Goal: Task Accomplishment & Management: Use online tool/utility

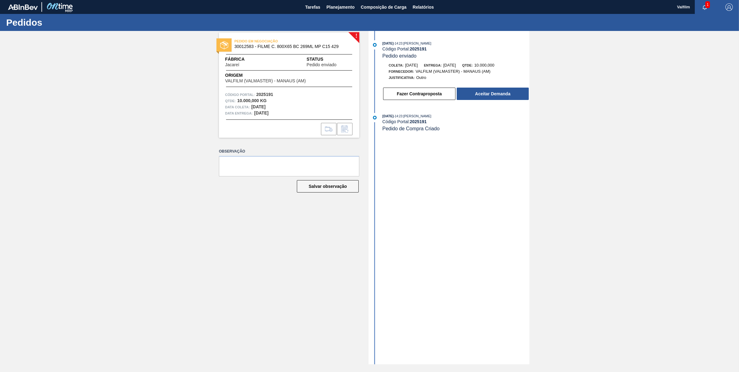
click at [577, 101] on div "! PEDIDO EM NEGOCIAÇÃO 30012583 - FILME C. 800X65 BC 269ML MP C15 429 Fábrica J…" at bounding box center [369, 197] width 739 height 333
click at [498, 98] on button "Aceitar Demanda" at bounding box center [493, 93] width 72 height 12
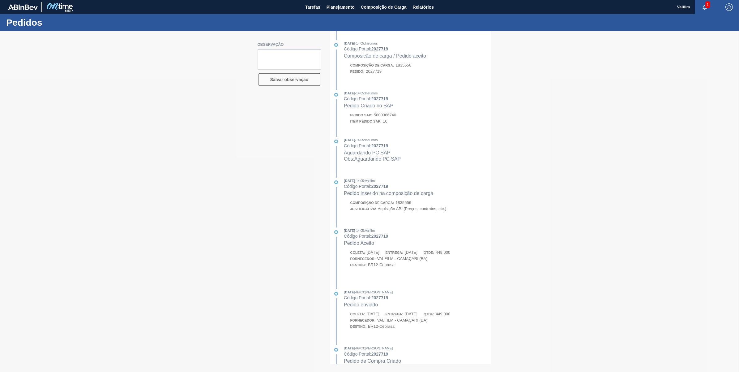
type textarea "data real 22/9 - portal com bug - nao ajustou"
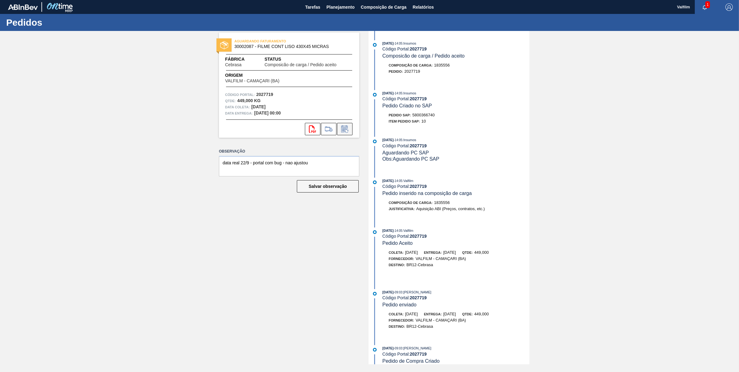
click at [345, 126] on icon at bounding box center [345, 128] width 10 height 7
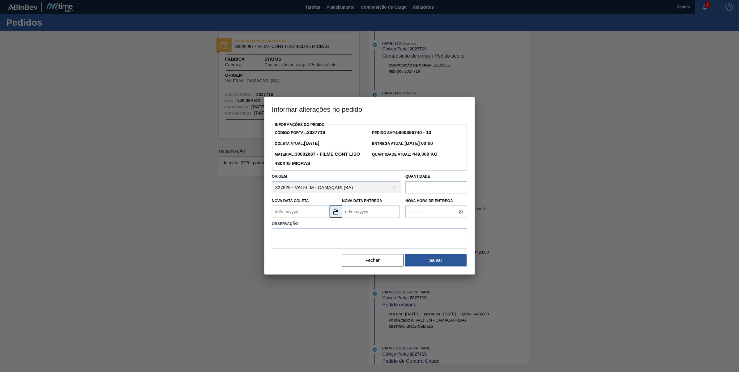
click at [331, 212] on button at bounding box center [336, 211] width 12 height 12
click at [307, 214] on Coleta2027719 "Nova Data Coleta" at bounding box center [301, 211] width 58 height 12
click at [311, 268] on div "17" at bounding box center [309, 266] width 8 height 8
type Coleta2027719 "17/09/2025"
click at [359, 211] on Entrega2027719 "Nova Data Entrega" at bounding box center [371, 211] width 58 height 12
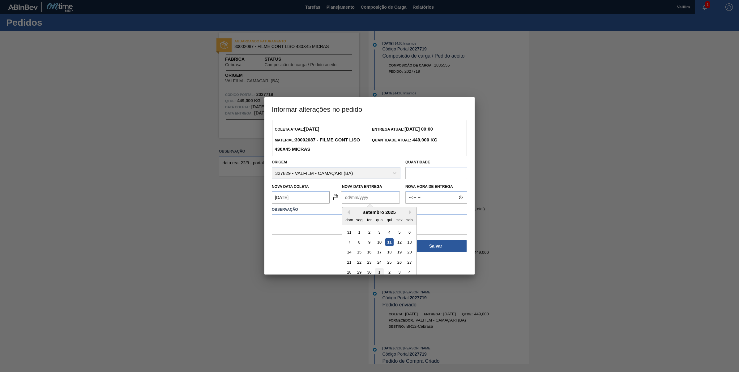
scroll to position [21, 0]
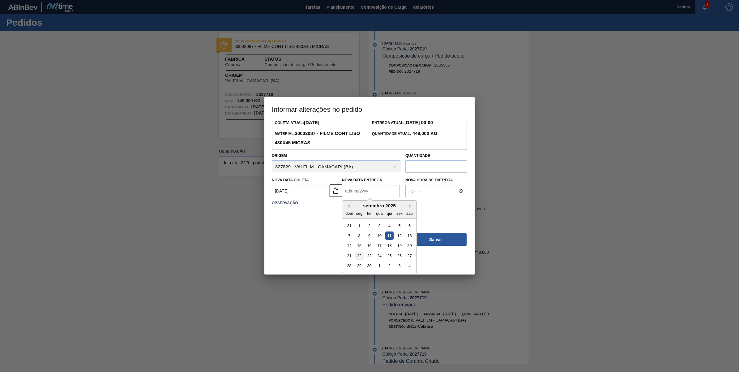
click at [360, 254] on div "22" at bounding box center [359, 255] width 8 height 8
type Entrega2027719 "22/09/2025"
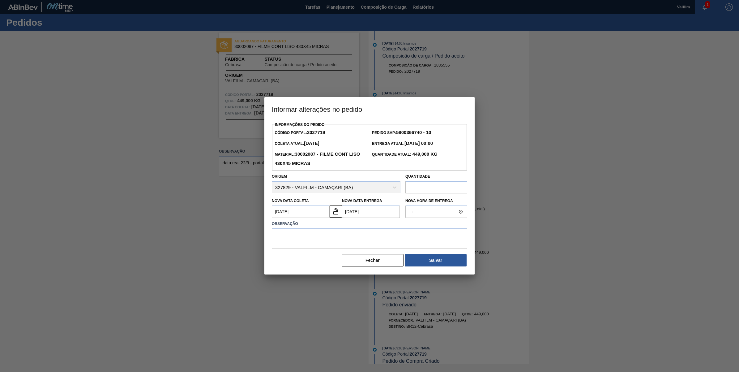
click at [376, 226] on label "Observação" at bounding box center [369, 223] width 195 height 9
click at [364, 235] on textarea at bounding box center [369, 238] width 195 height 20
click at [339, 236] on textarea "AJUSTE DE DATA / OTIMIZACAO CARGA" at bounding box center [369, 238] width 195 height 20
drag, startPoint x: 370, startPoint y: 229, endPoint x: 218, endPoint y: 232, distance: 152.4
click at [218, 232] on div "Informar alterações no pedido Informações do Pedido Código Portal: 2027719 Pedi…" at bounding box center [369, 186] width 739 height 372
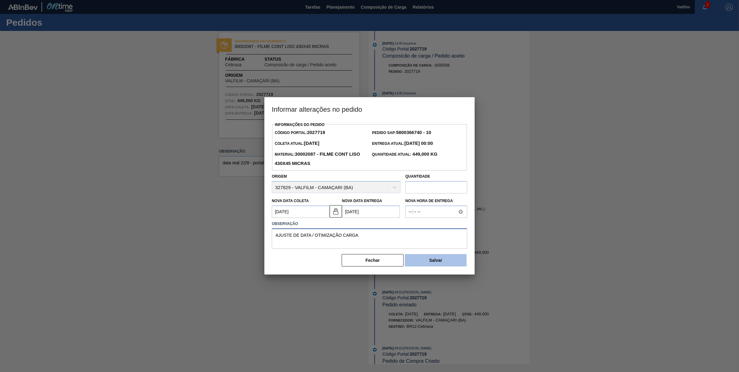
type textarea "AJUSTE DE DATA / OTIMIZAÇÃO CARGA"
click at [437, 261] on button "Salvar" at bounding box center [436, 260] width 62 height 12
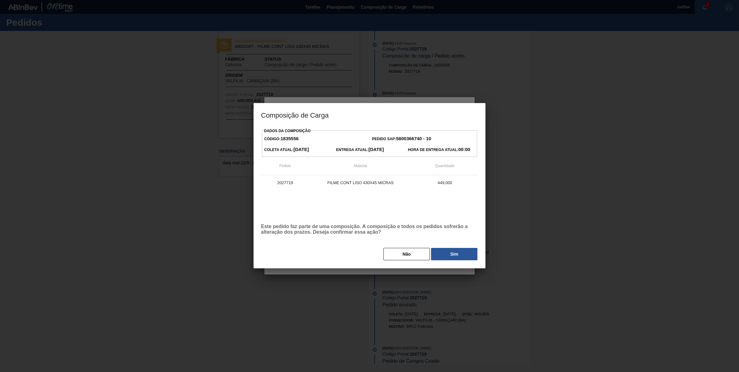
click at [445, 255] on button "Sim" at bounding box center [454, 254] width 46 height 12
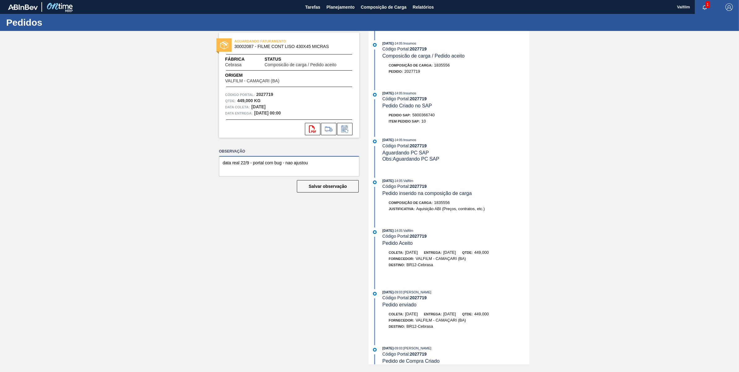
click at [330, 161] on textarea "data real 22/9 - portal com bug - nao ajustou" at bounding box center [289, 166] width 140 height 20
click at [337, 158] on textarea "data real 22/9 - portal com bug - nao ajustou" at bounding box center [289, 166] width 140 height 20
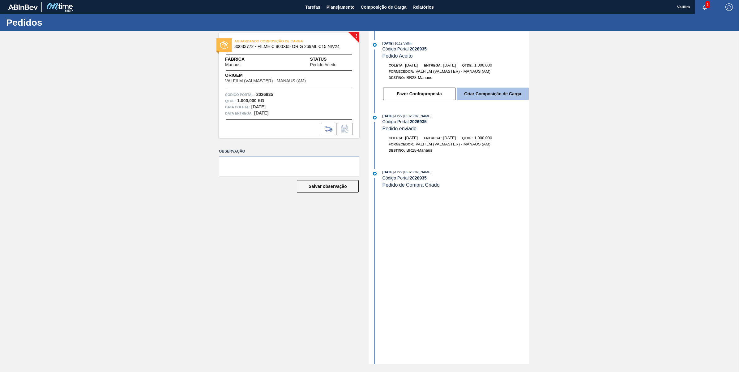
click at [490, 96] on button "Criar Composição de Carga" at bounding box center [493, 93] width 72 height 12
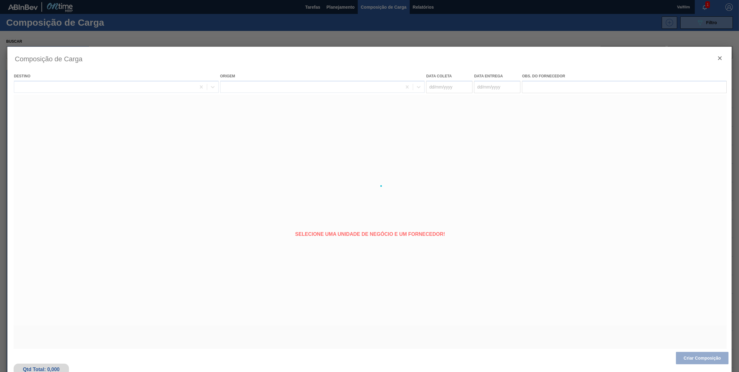
type coleta "[DATE]"
type entrega "[DATE]"
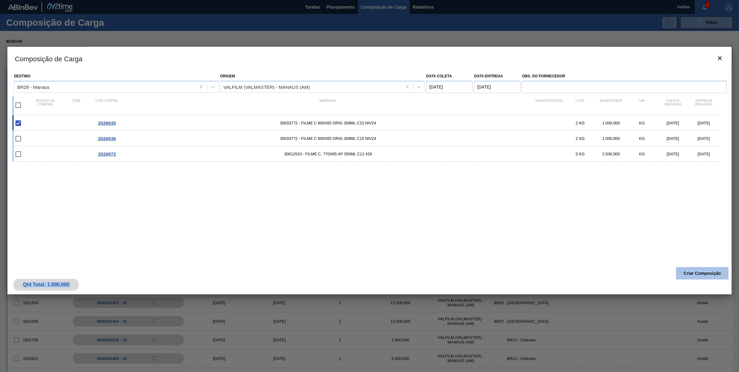
click at [714, 271] on div "Qtd Total: 1.000,000 Criar Composição" at bounding box center [369, 279] width 724 height 30
drag, startPoint x: 714, startPoint y: 271, endPoint x: 713, endPoint y: 274, distance: 3.3
click at [713, 274] on button "Criar Composição" at bounding box center [702, 273] width 53 height 12
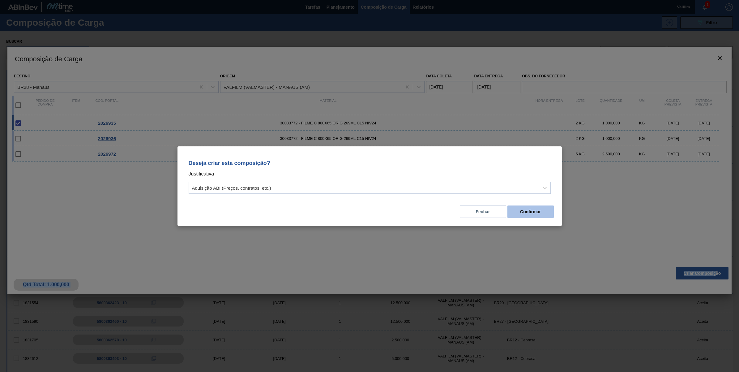
click at [535, 213] on button "Confirmar" at bounding box center [530, 211] width 46 height 12
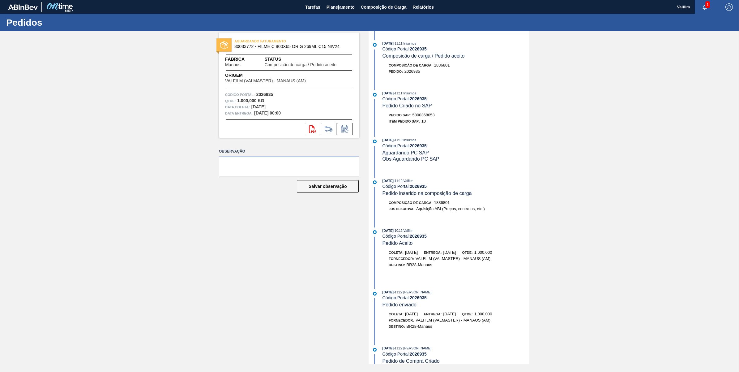
click at [430, 117] on span "5800368053" at bounding box center [423, 115] width 22 height 5
copy span "5800368053"
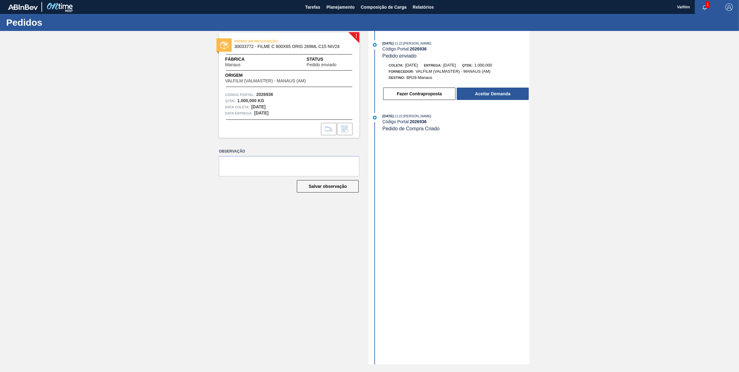
click at [503, 86] on div "Fazer Contraproposta Aceitar Demanda" at bounding box center [449, 92] width 159 height 17
click at [500, 90] on button "Aceitar Demanda" at bounding box center [493, 93] width 72 height 12
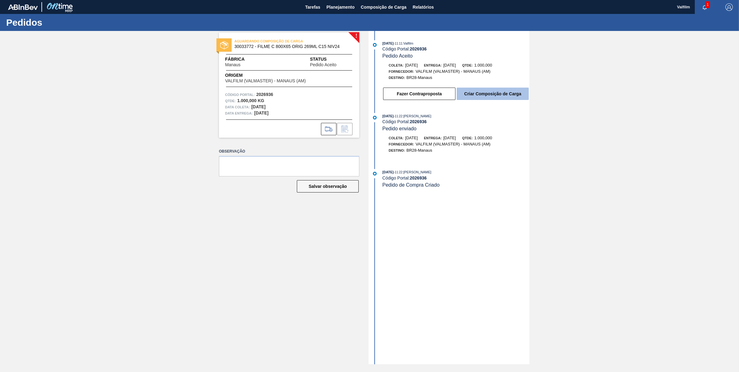
click at [492, 95] on button "Criar Composição de Carga" at bounding box center [493, 93] width 72 height 12
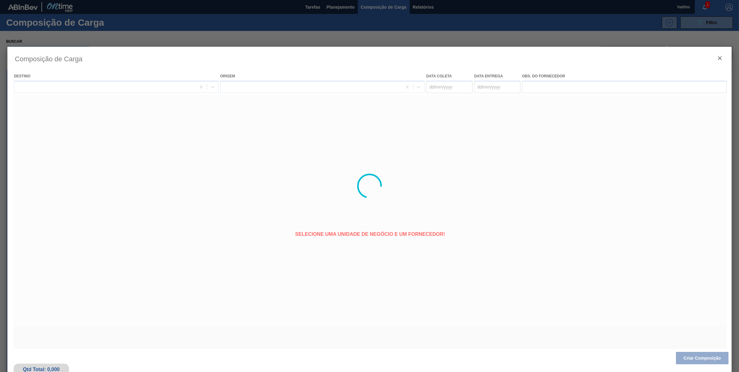
type coleta "14/10/2025"
type entrega "19/10/2025"
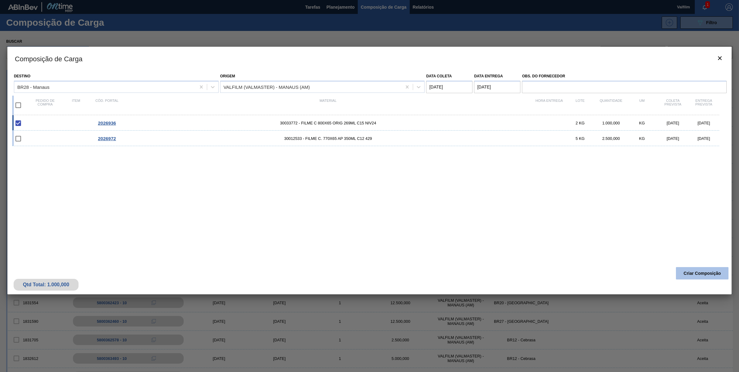
click at [718, 267] on button "Criar Composição" at bounding box center [702, 273] width 53 height 12
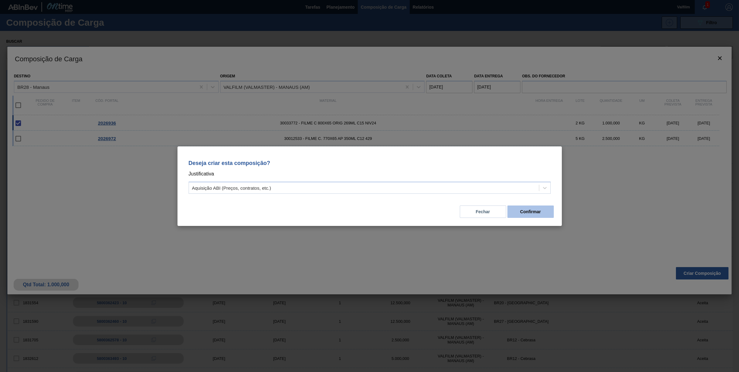
click at [552, 209] on button "Confirmar" at bounding box center [530, 211] width 46 height 12
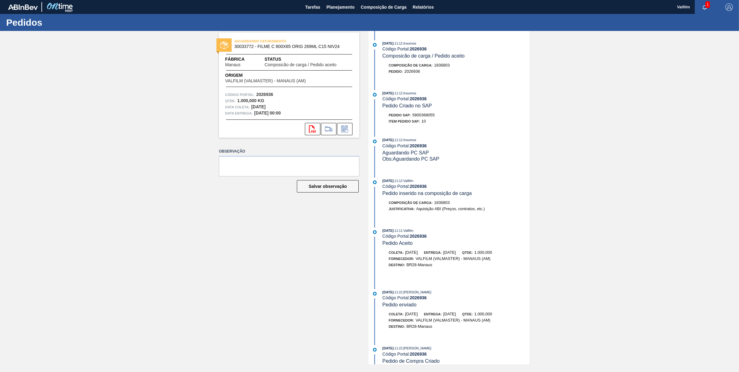
click at [429, 116] on span "5800368055" at bounding box center [423, 115] width 22 height 5
copy span "5800368055"
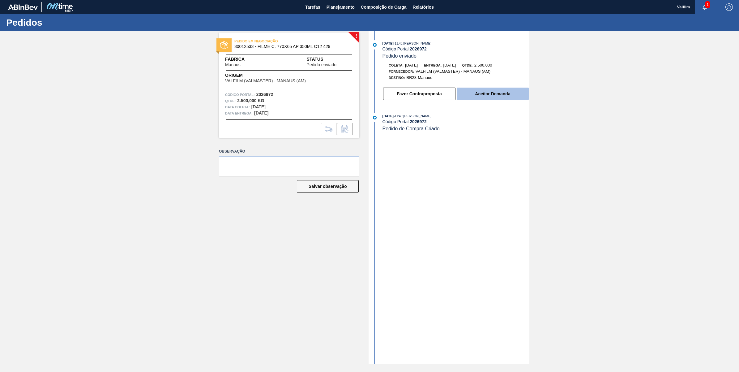
click at [498, 95] on button "Aceitar Demanda" at bounding box center [493, 93] width 72 height 12
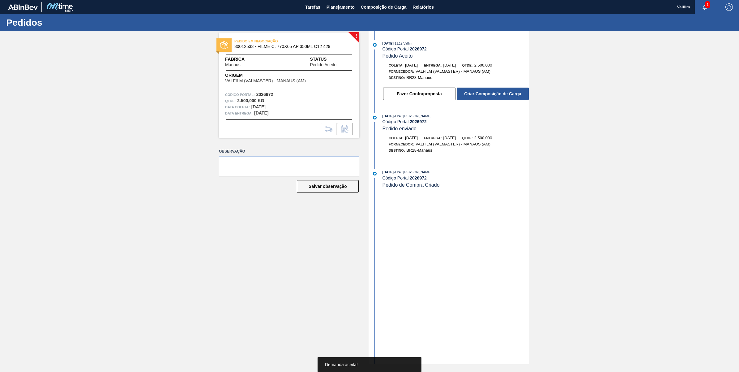
click at [498, 95] on button "Criar Composição de Carga" at bounding box center [493, 93] width 72 height 12
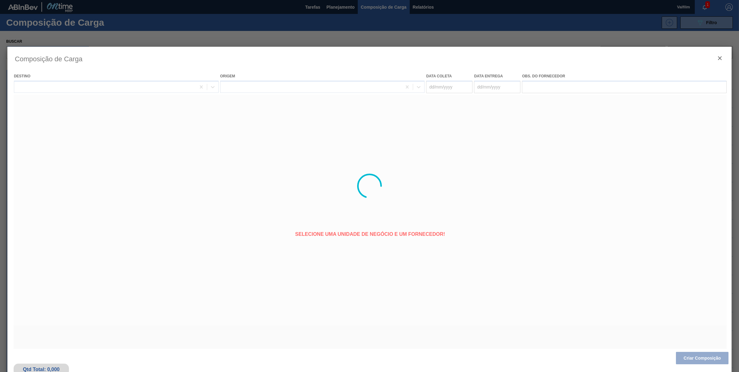
type coleta "18/10/2025"
type entrega "23/10/2025"
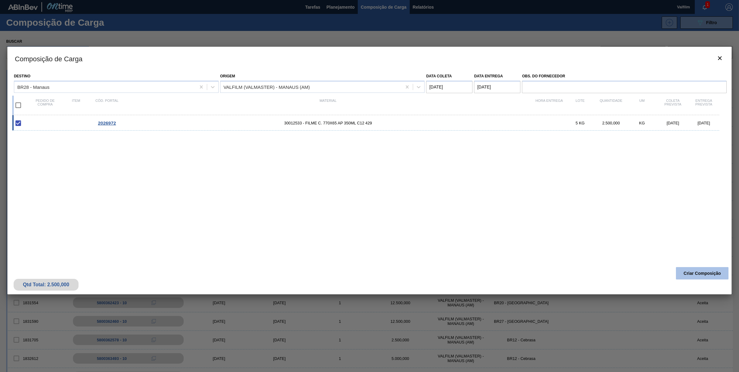
click at [703, 274] on button "Criar Composição" at bounding box center [702, 273] width 53 height 12
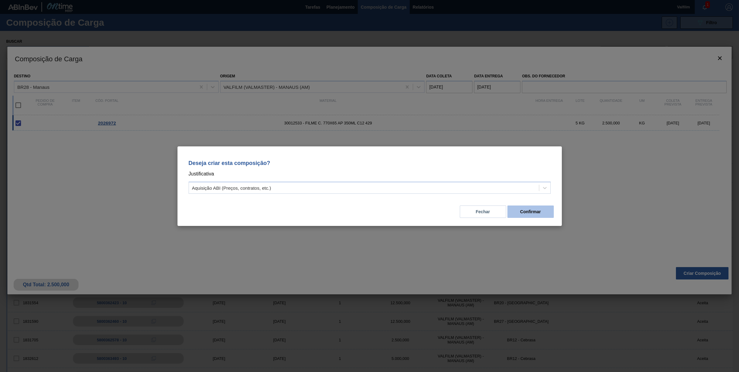
click at [530, 211] on button "Confirmar" at bounding box center [530, 211] width 46 height 12
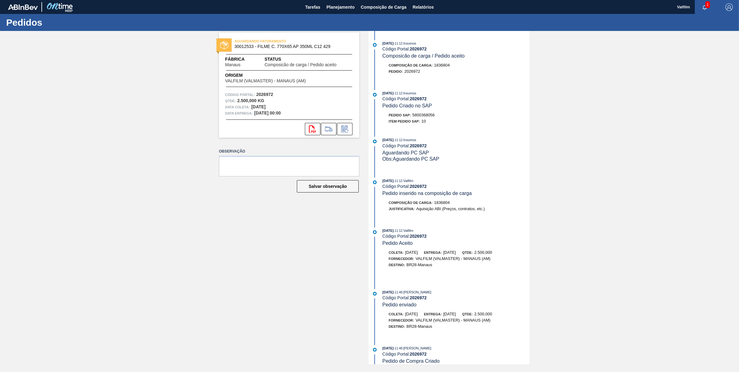
click at [421, 117] on span "5800368056" at bounding box center [423, 115] width 22 height 5
copy span "5800368056"
click at [317, 7] on span "Tarefas" at bounding box center [312, 6] width 15 height 7
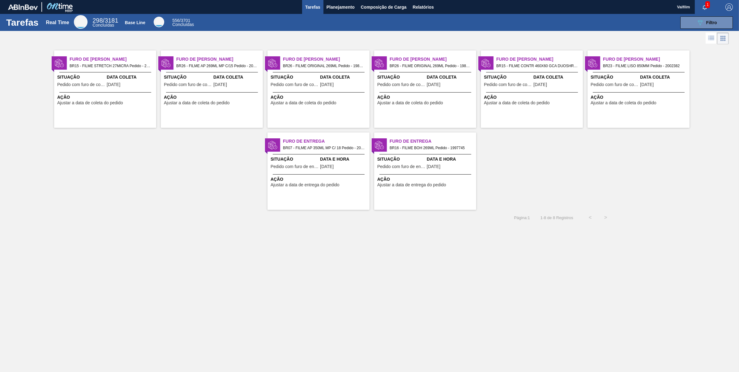
click at [186, 87] on span "Pedido com furo de coleta" at bounding box center [188, 84] width 48 height 5
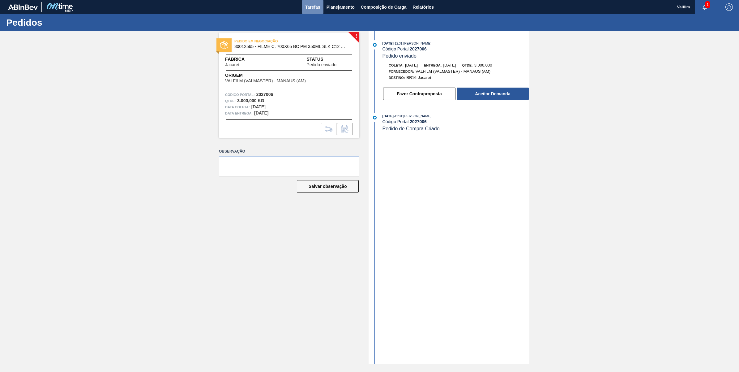
click at [319, 6] on span "Tarefas" at bounding box center [312, 6] width 15 height 7
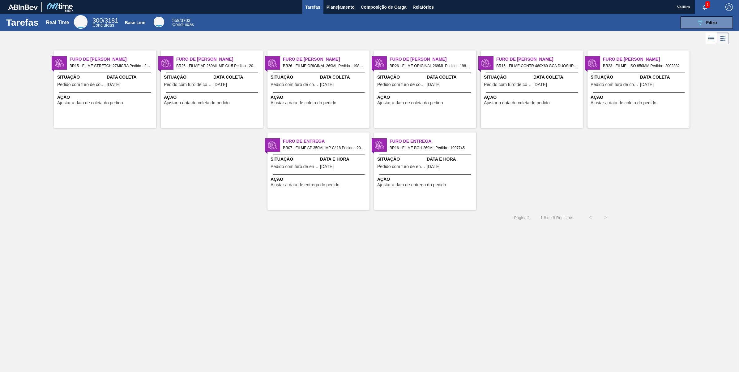
click at [240, 73] on div "Furo de Coleta BR26 - FILME AP 269ML MP C/15 Pedido - 2017353 Situação Pedido c…" at bounding box center [212, 88] width 102 height 77
